Goal: Task Accomplishment & Management: Complete application form

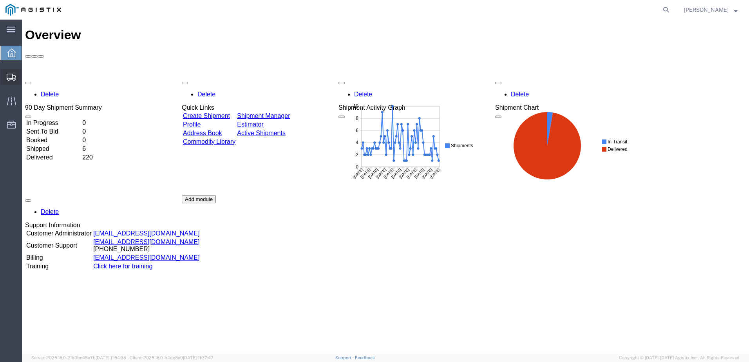
click at [0, 0] on span "Create from Template" at bounding box center [0, 0] width 0 height 0
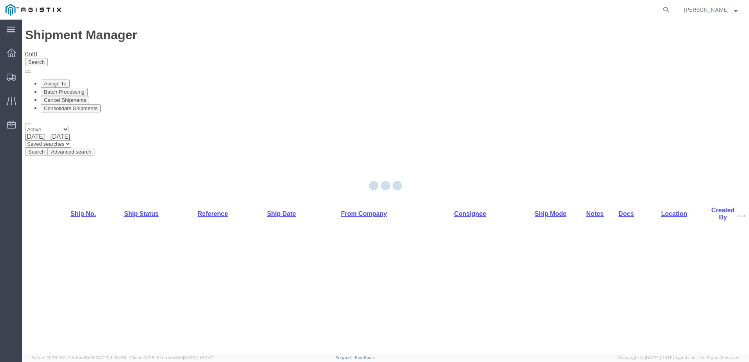
select select "PURCHORD"
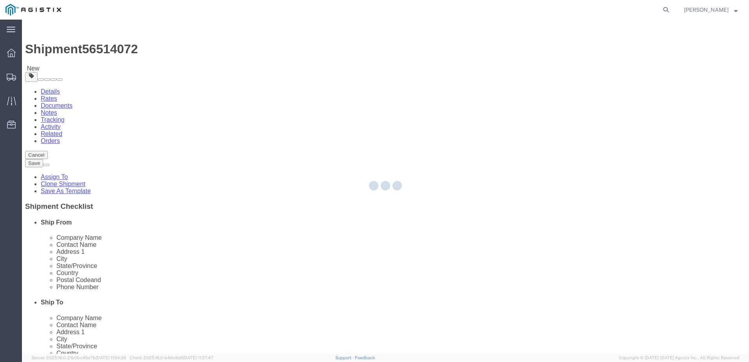
select select
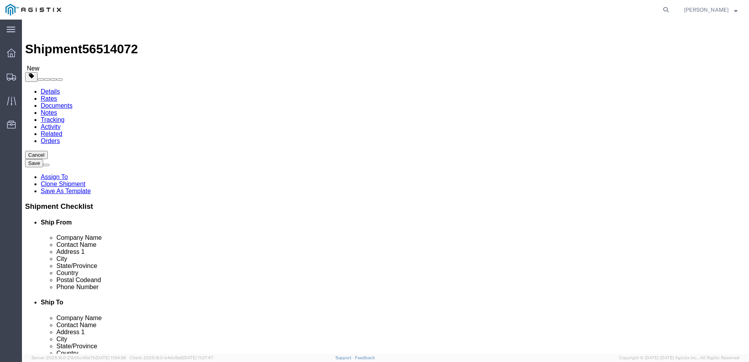
click button "Cancel"
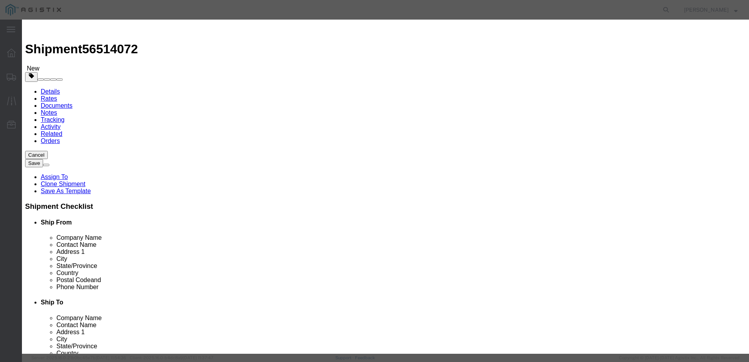
click button "Yes"
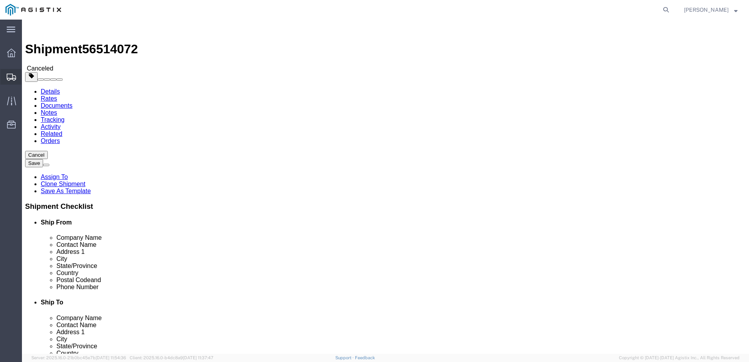
click at [0, 0] on span "Create from Template" at bounding box center [0, 0] width 0 height 0
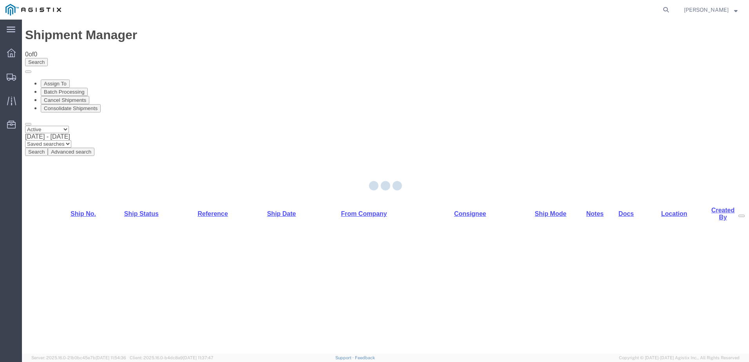
select select "PURCHORD"
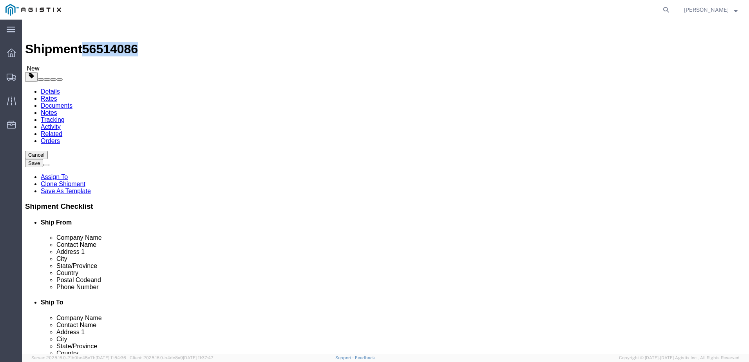
drag, startPoint x: 67, startPoint y: 8, endPoint x: 107, endPoint y: 9, distance: 39.6
click span "56514086"
copy span "56514086"
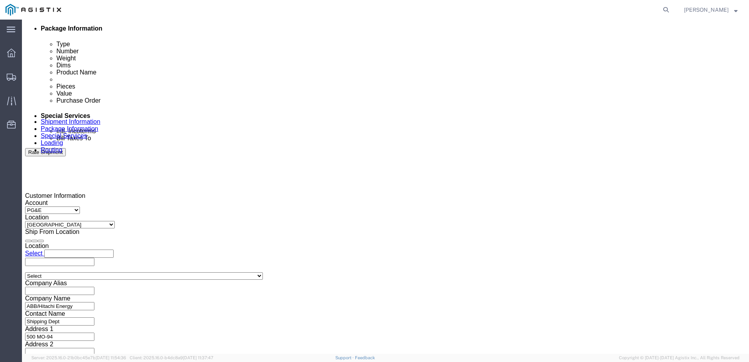
click div
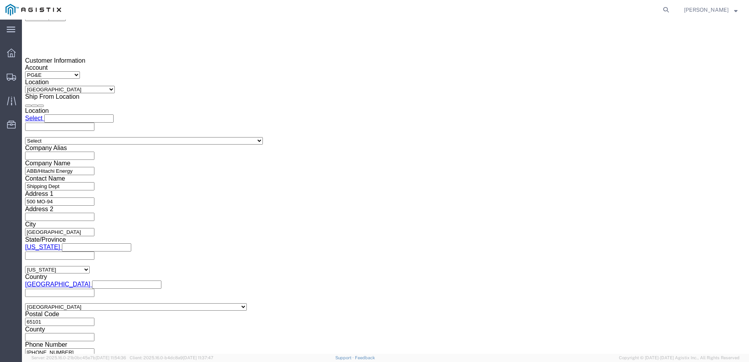
click button "Apply"
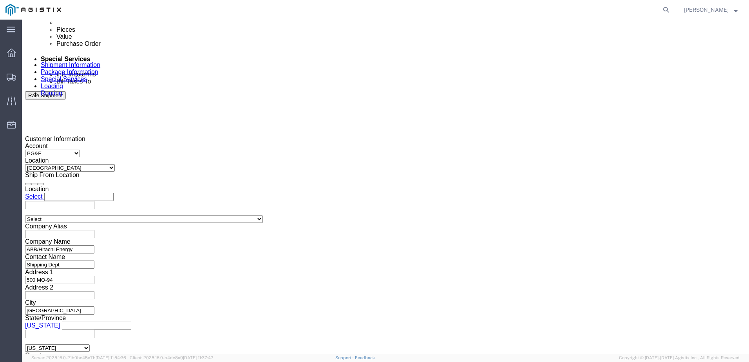
click div
click button "Apply"
click input "text"
type input "3501398050"
click select "Select Account Type Activity ID Airline Appointment Number ASN Batch Request # …"
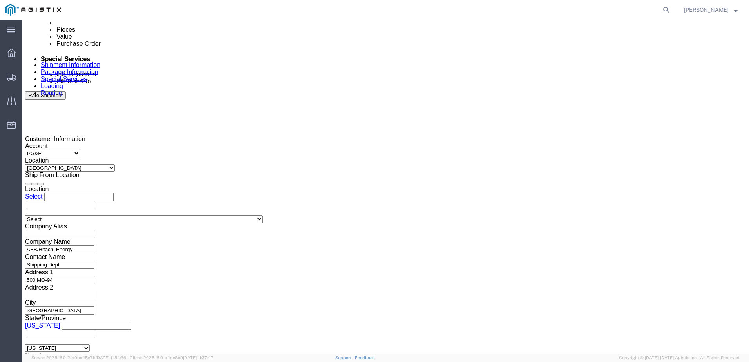
select select "BOL"
click select "Select Account Type Activity ID Airline Appointment Number ASN Batch Request # …"
click input "text"
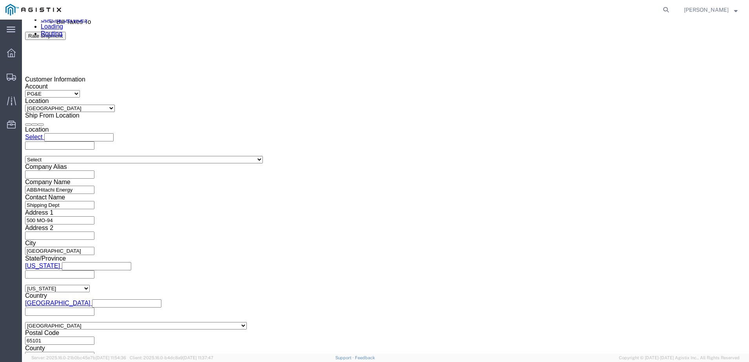
scroll to position [527, 0]
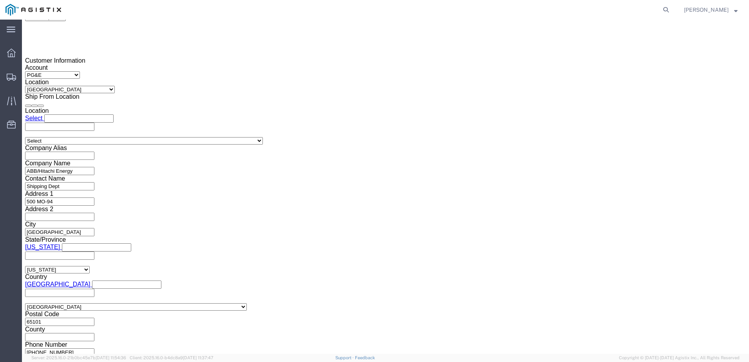
type input "JC00025CD"
click button "Continue"
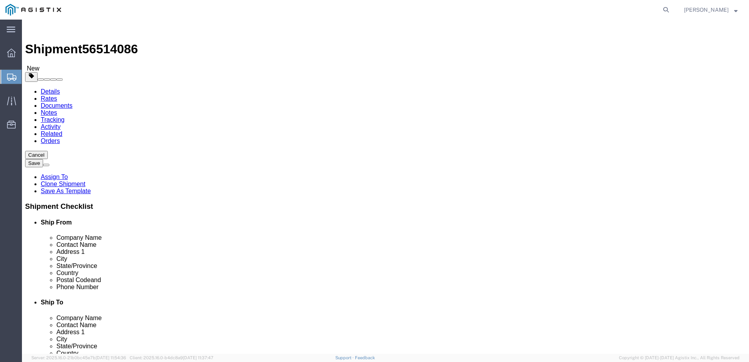
click input "text"
type input "1"
type input "13"
type input "504"
type input "0"
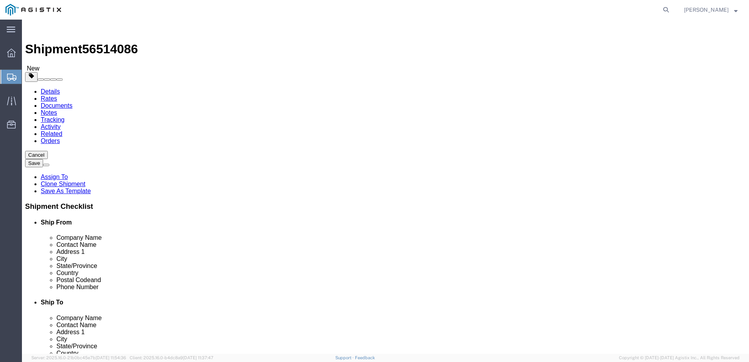
click input "0"
type input "72"
type input "34460.00"
click dd "0.00 Each"
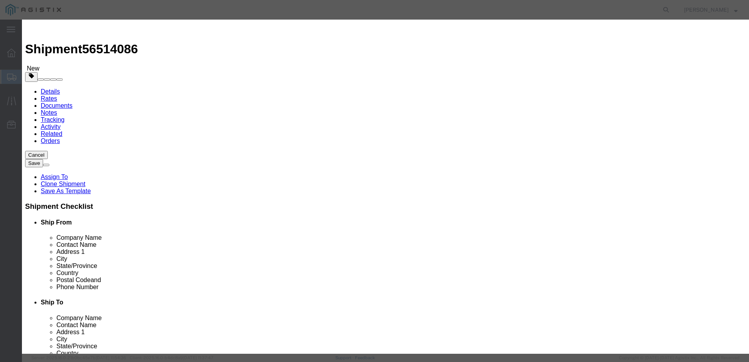
drag, startPoint x: 251, startPoint y: 77, endPoint x: 181, endPoint y: 68, distance: 70.7
click div "Pieces 0.00 Select Bag Barrels 100Board Feet Bottle Box Blister Pack Carats Can…"
type input "13"
click button "Save & Close"
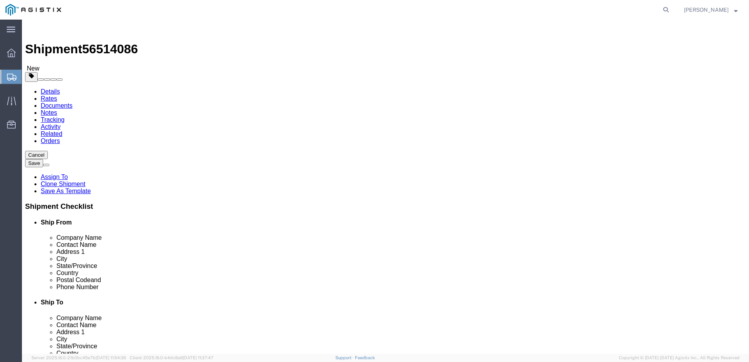
click button "Continue"
click link "Documents"
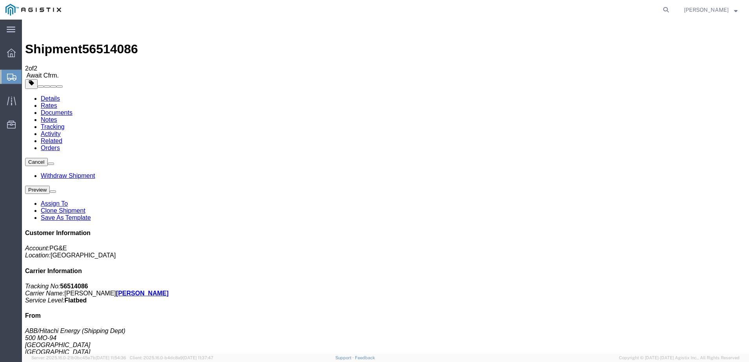
click at [0, 0] on span "Create from Template" at bounding box center [0, 0] width 0 height 0
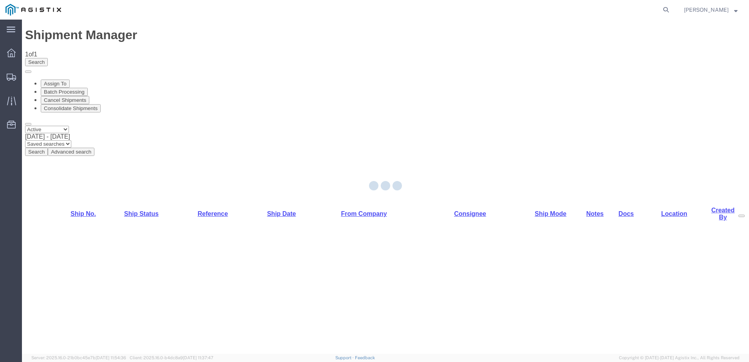
select select "PURCHORD"
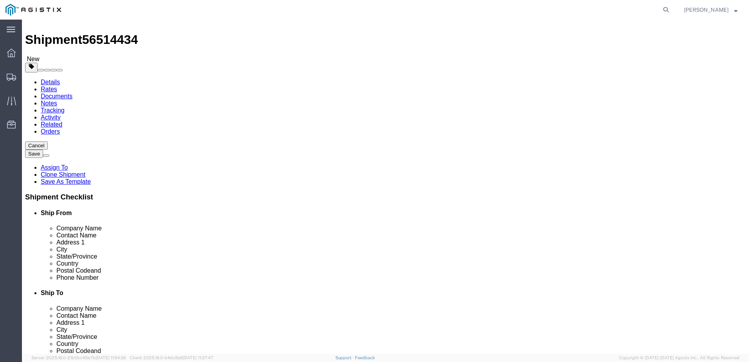
scroll to position [157, 0]
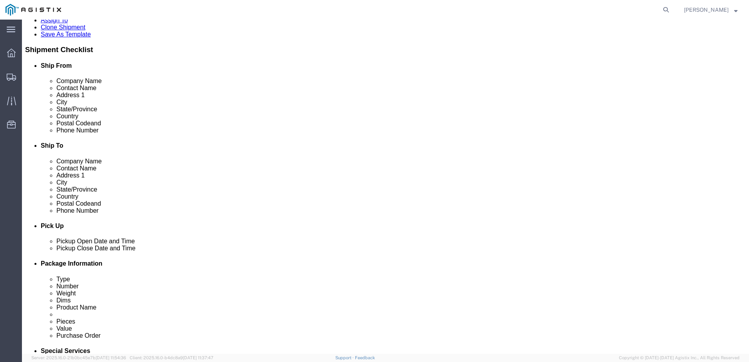
click button "Add Stop"
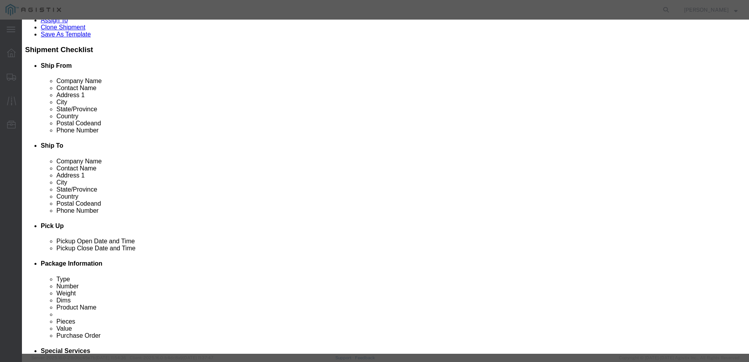
type input "WHEAT"
select select "19996"
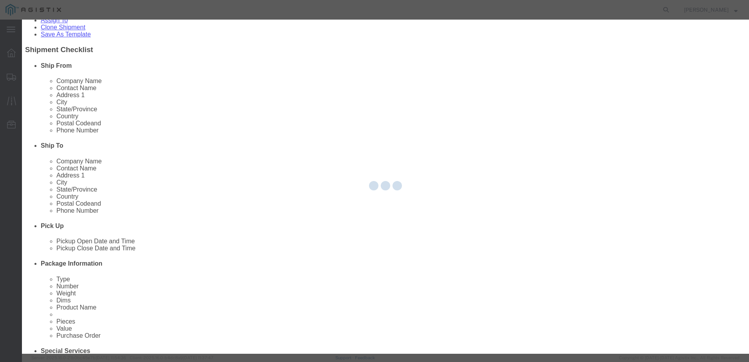
type input "PG&E"
type input "[STREET_ADDRESS]"
type input "Wheatland"
type input "95692"
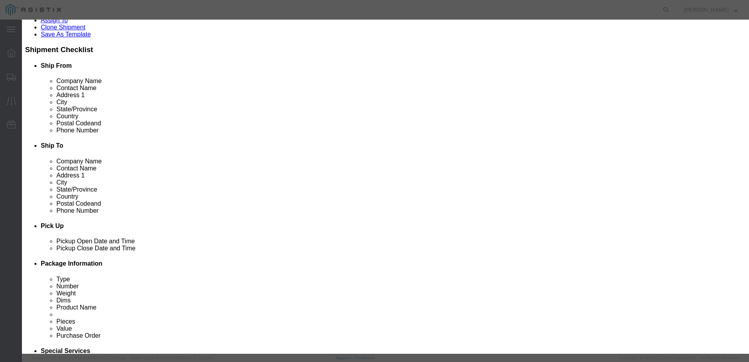
select select "CA"
click input "text"
type input "Receiving"
click input "text"
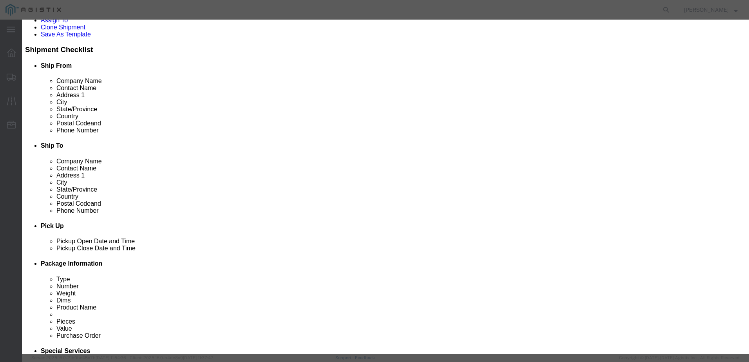
type input "[PHONE_NUMBER]"
click button "Save"
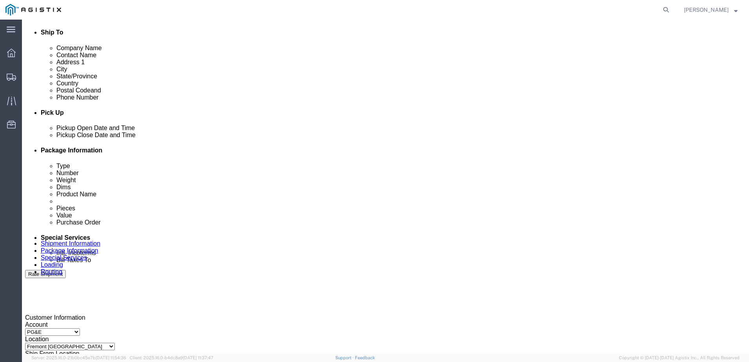
scroll to position [274, 0]
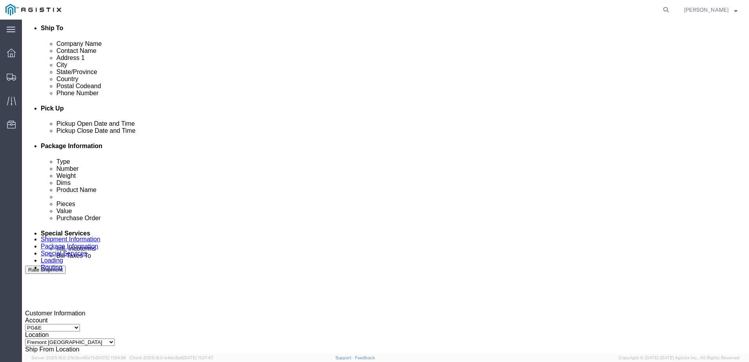
drag, startPoint x: 60, startPoint y: 234, endPoint x: 60, endPoint y: 227, distance: 7.1
click select "Pickup Delivery"
select select "D"
click select "Pickup Delivery"
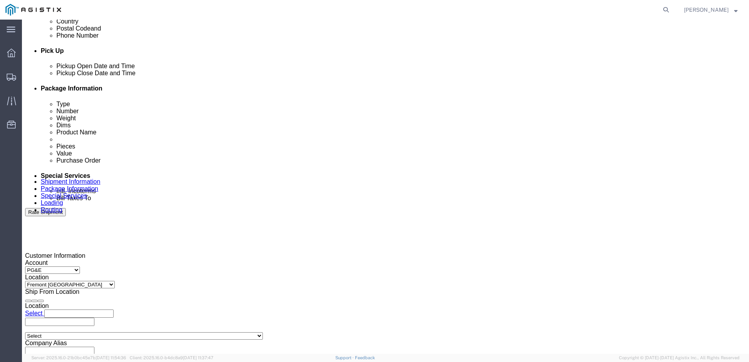
scroll to position [392, 0]
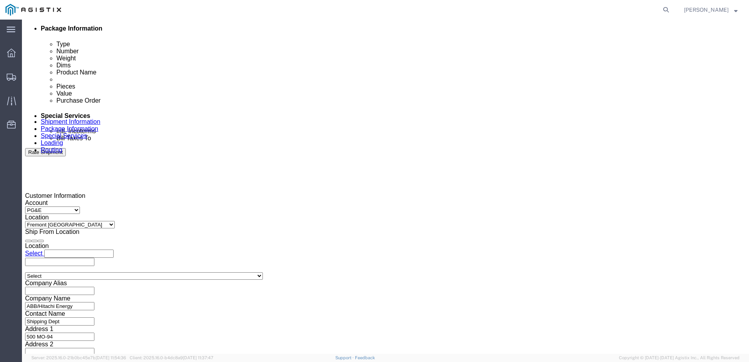
click div
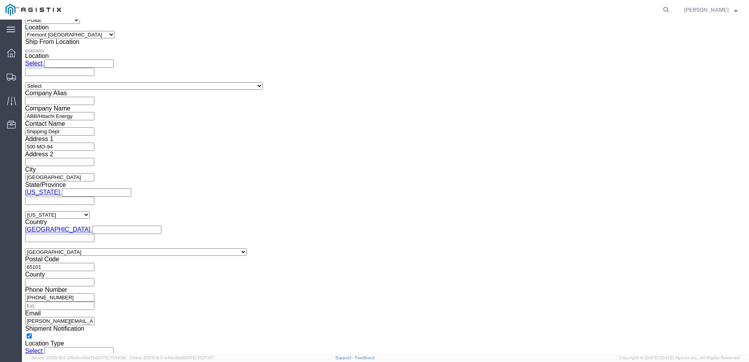
click button "Apply"
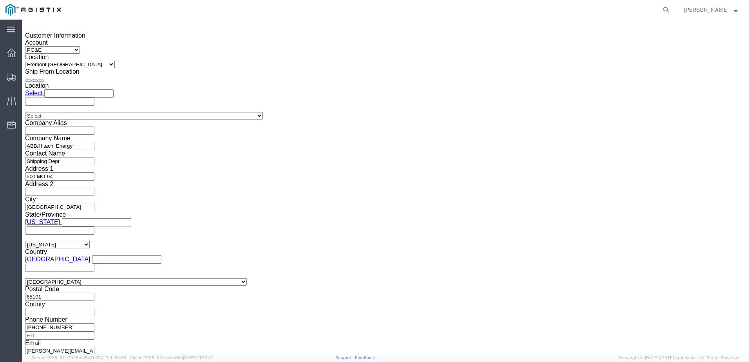
scroll to position [503, 0]
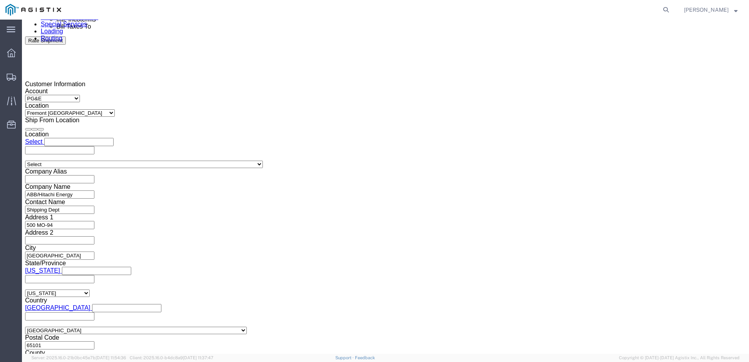
click div
click button "Apply"
click input "text"
type input "3501391484"
click select "Select Account Type Activity ID Airline Appointment Number ASN Batch Request # …"
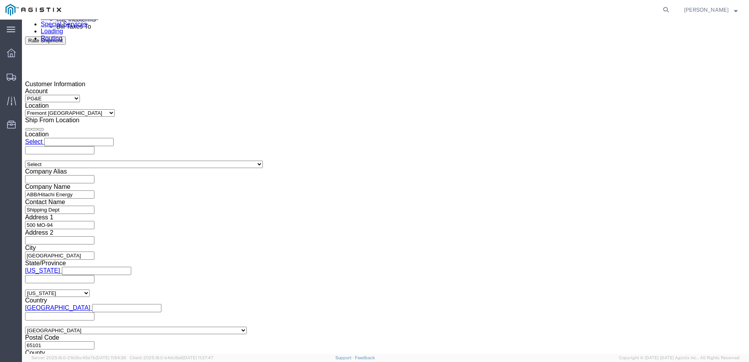
select select "BOL"
click select "Select Account Type Activity ID Airline Appointment Number ASN Batch Request # …"
click input "text"
type input "j"
type input "JC00025CE"
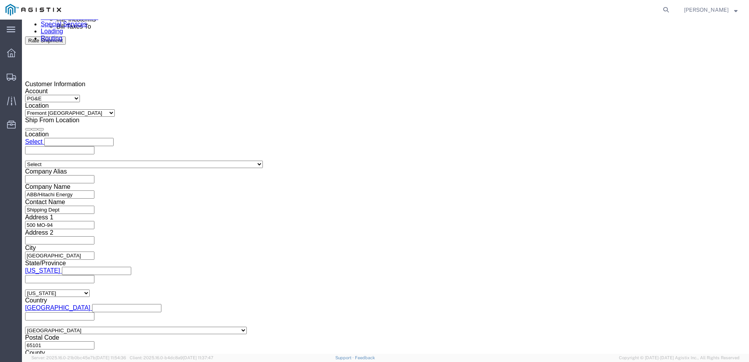
click div "Shipping Mode (Optional)"
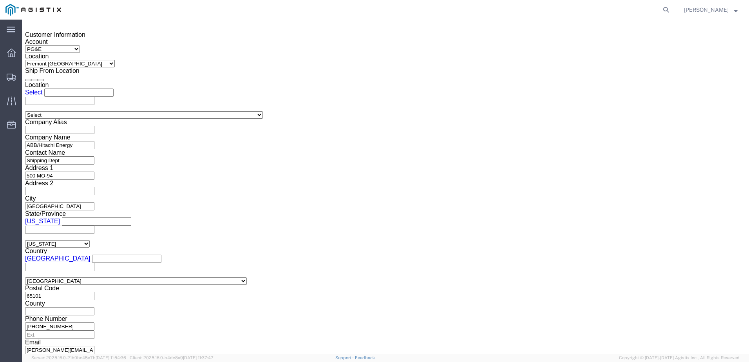
scroll to position [582, 0]
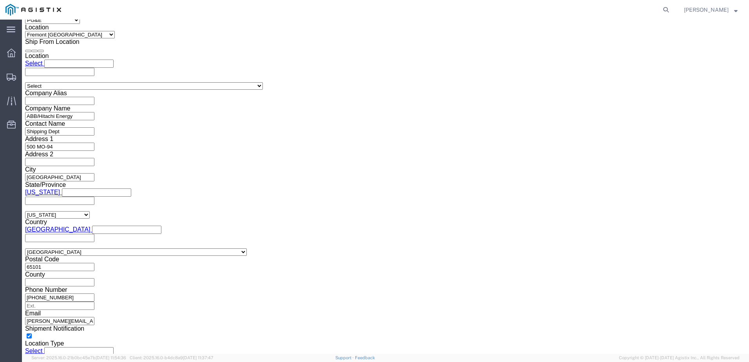
click button "Continue"
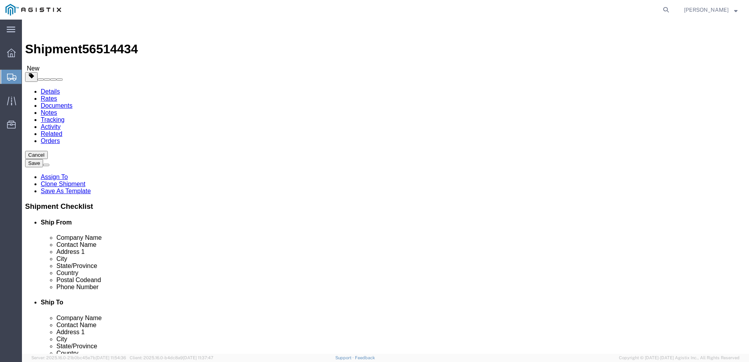
click input "text"
type input "1"
type input "7"
type input "526"
type input "72"
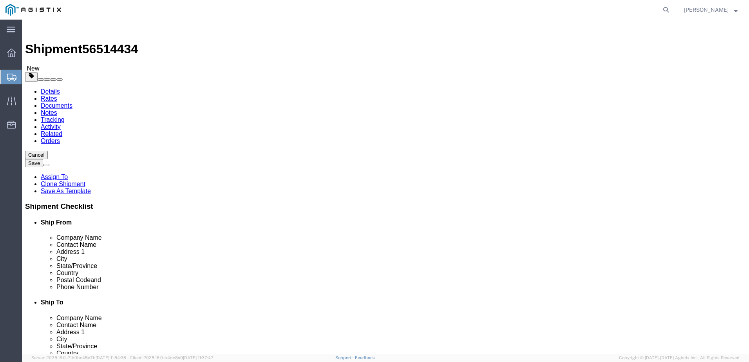
type input "72"
type input "9600.00"
click dd "0.00 Each"
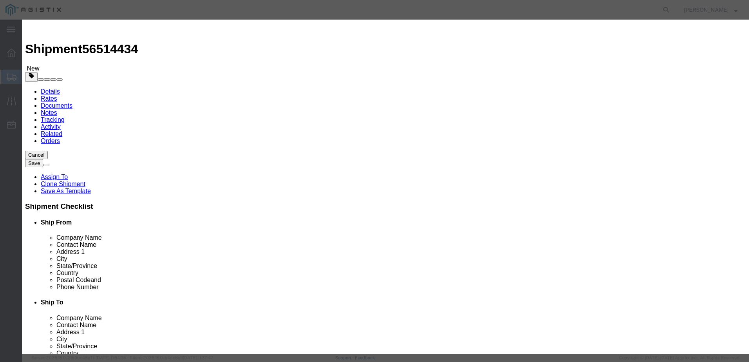
drag, startPoint x: 260, startPoint y: 72, endPoint x: 210, endPoint y: 73, distance: 49.7
click div "Pieces 0.00 Select Bag Barrels 100Board Feet Bottle Box Blister Pack Carats Can…"
type input "7"
click button "Save & Close"
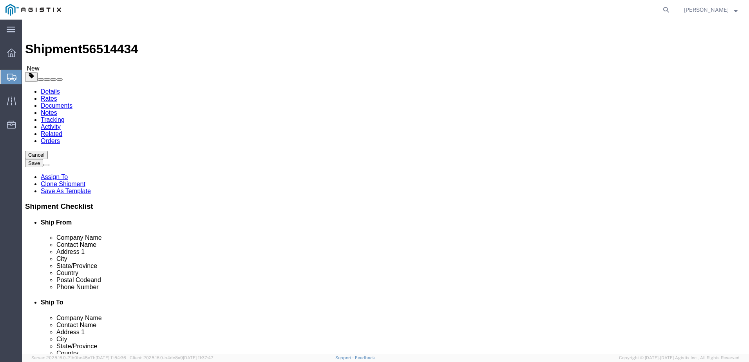
drag, startPoint x: 132, startPoint y: 179, endPoint x: 67, endPoint y: 179, distance: 65.8
click div "Dimensions Length 526 x Width 72 x Height 72 Select cm ft in"
type input "198"
click button "button"
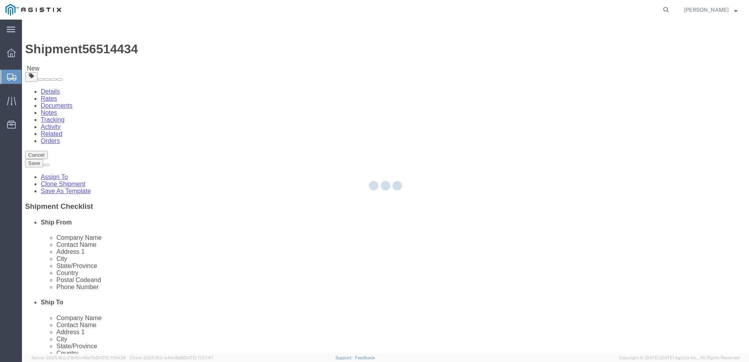
select select "PSNS"
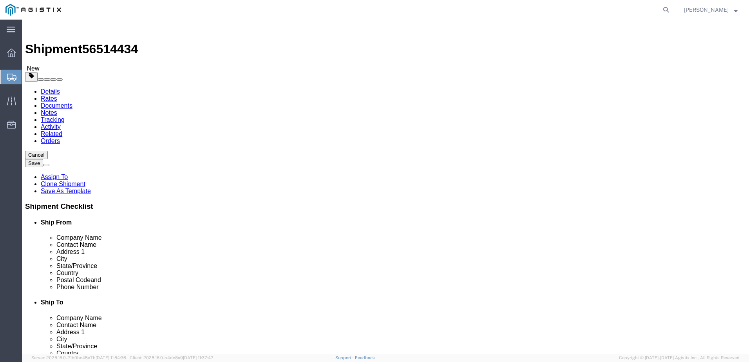
drag, startPoint x: 405, startPoint y: 164, endPoint x: 367, endPoint y: 165, distance: 38.8
click div "Number 7"
type input "12"
type input "328"
type input "22920.00"
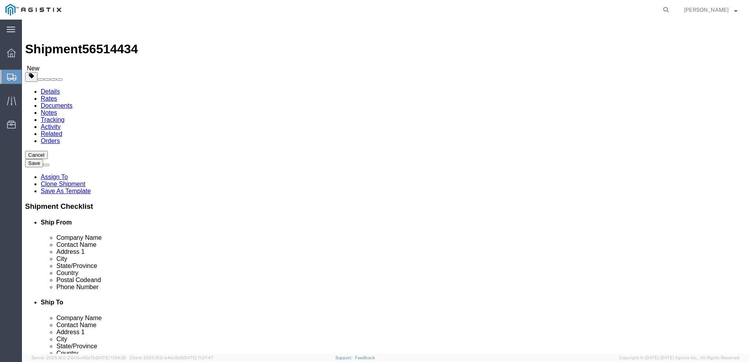
click div "Pieces: 7.00 Each Total value: 7.00 USD"
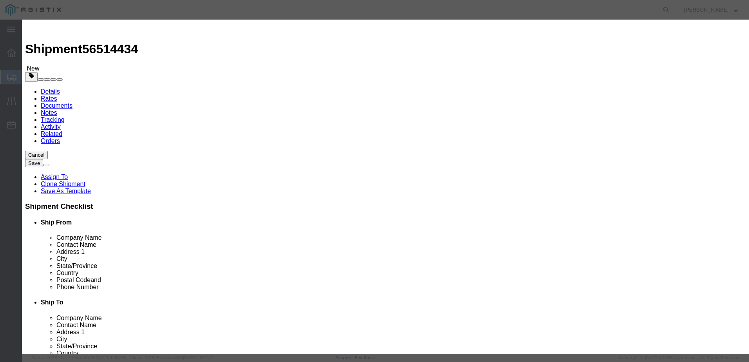
drag, startPoint x: 236, startPoint y: 90, endPoint x: 150, endPoint y: 84, distance: 86.0
click div "Total Value 7.00 Select ADP AED AFN ALL AMD AOA ARS ATS AUD AWG AZN BAM BBD BDT…"
drag, startPoint x: 262, startPoint y: 76, endPoint x: 169, endPoint y: 81, distance: 93.0
click div "Pieces 7.00 Select Bag Barrels 100Board Feet Bottle Box Blister Pack Carats Can…"
type input "12"
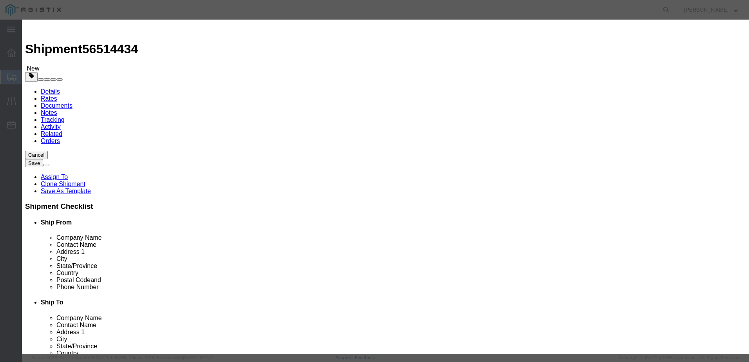
type input "12"
click button "Save & Close"
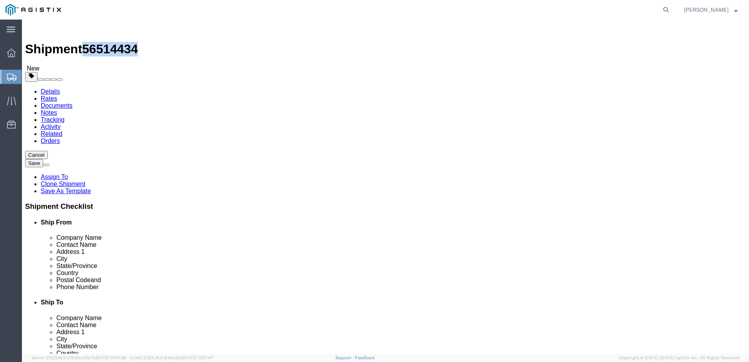
drag, startPoint x: 67, startPoint y: 9, endPoint x: 106, endPoint y: 12, distance: 38.9
click span "56514434"
copy span "56514434"
drag, startPoint x: 228, startPoint y: 56, endPoint x: 238, endPoint y: 65, distance: 14.4
click link "Routing"
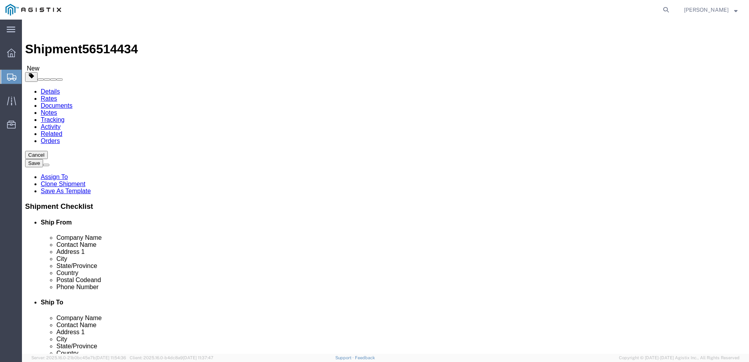
scroll to position [157, 0]
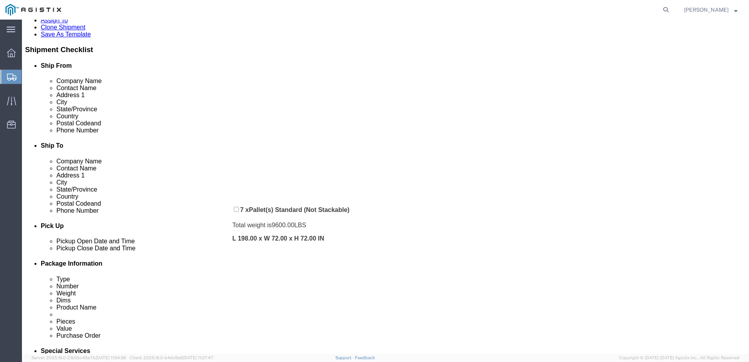
drag, startPoint x: 212, startPoint y: 304, endPoint x: 215, endPoint y: 185, distance: 118.7
click div "Pickups + Add Stop From : ABB/Hitachi Energy 500 MO-94, [GEOGRAPHIC_DATA], [GEO…"
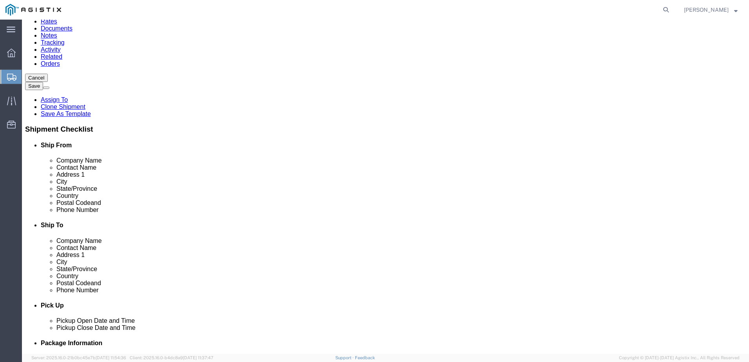
scroll to position [0, 0]
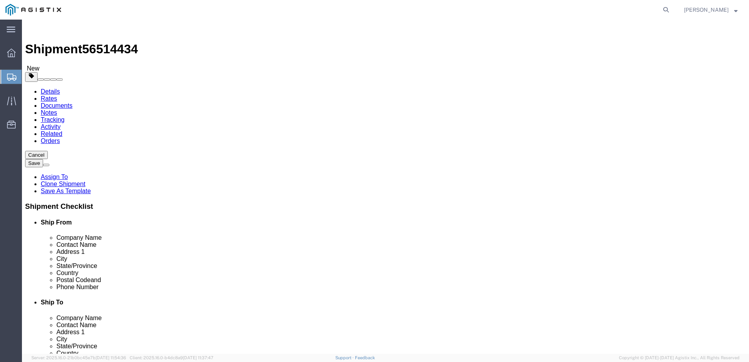
click link "Documents"
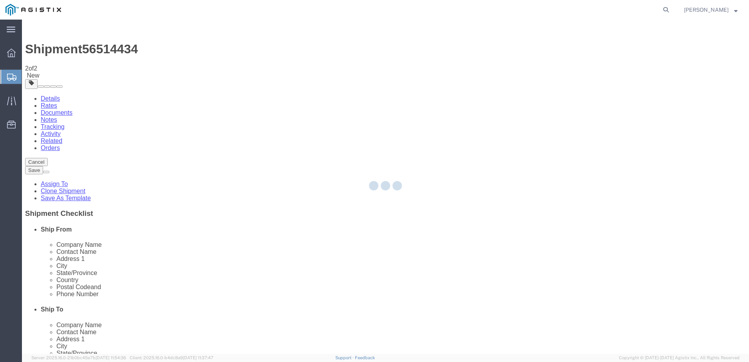
select select
